Goal: Task Accomplishment & Management: Complete application form

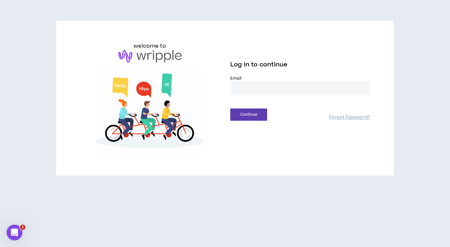
click at [343, 87] on input "email" at bounding box center [300, 88] width 140 height 14
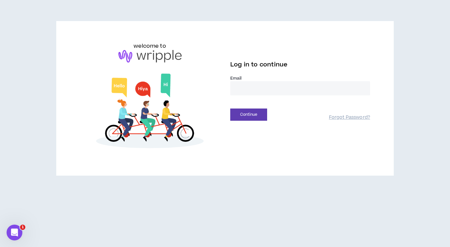
type input "**********"
click at [263, 116] on button "Continue" at bounding box center [248, 114] width 37 height 12
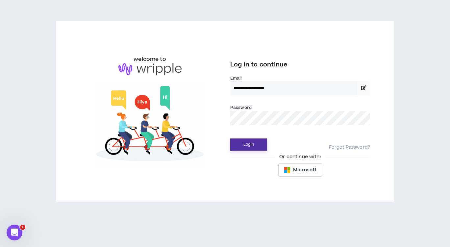
click at [241, 141] on button "Login" at bounding box center [248, 144] width 37 height 12
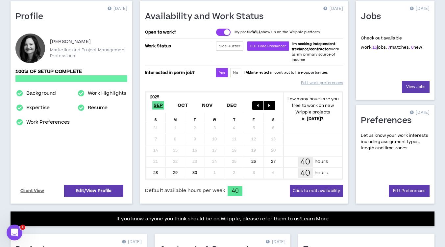
scroll to position [56, 0]
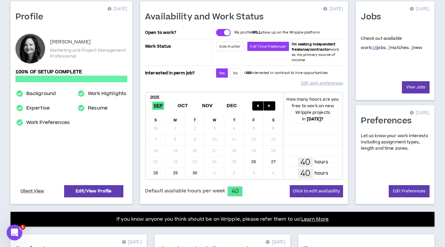
click at [269, 104] on icon "button" at bounding box center [269, 106] width 2 height 5
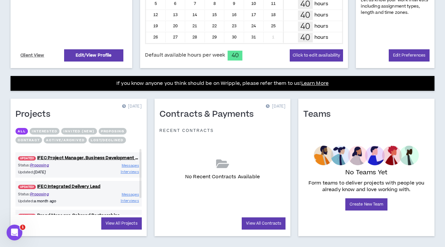
scroll to position [197, 0]
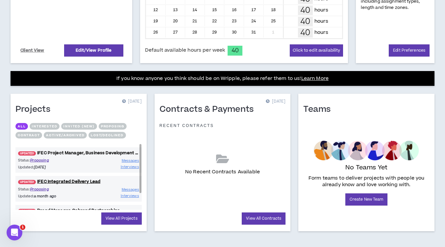
click at [100, 150] on link "UPDATED! IFEC Project Manager, Business Development (Chief of Staff)" at bounding box center [78, 153] width 126 height 6
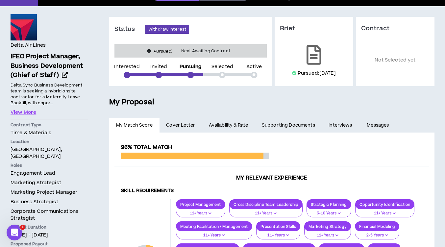
scroll to position [50, 0]
